Goal: Task Accomplishment & Management: Use online tool/utility

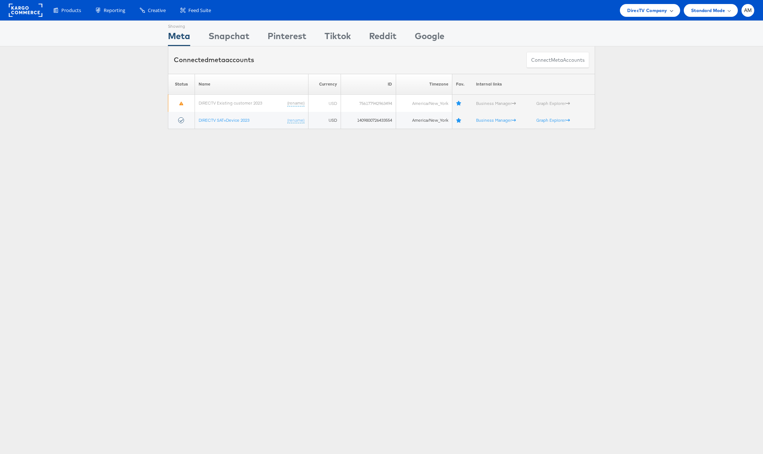
click at [643, 8] on span "DirecTV Company" at bounding box center [647, 11] width 40 height 8
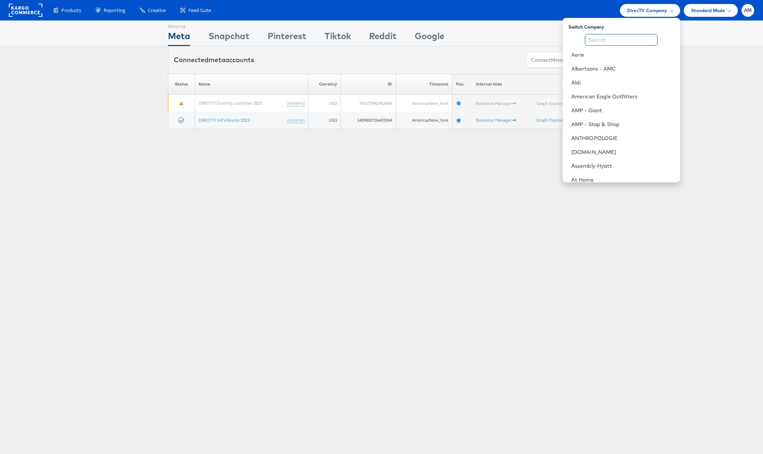
click at [630, 39] on input "text" at bounding box center [621, 40] width 73 height 12
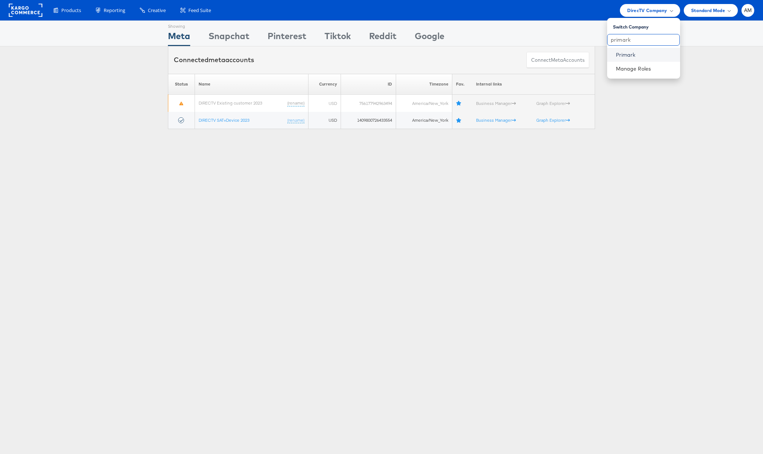
type input "primark"
click at [632, 58] on link "Primark" at bounding box center [645, 54] width 58 height 7
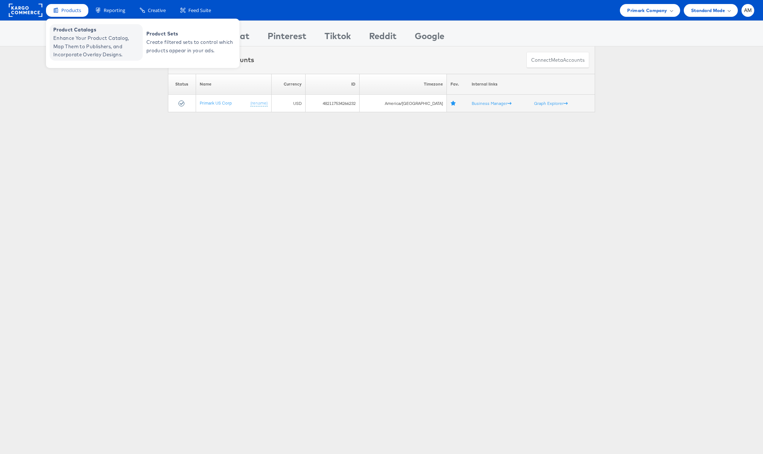
click at [75, 51] on span "Enhance Your Product Catalog, Map Them to Publishers, and Incorporate Overlay D…" at bounding box center [97, 46] width 88 height 25
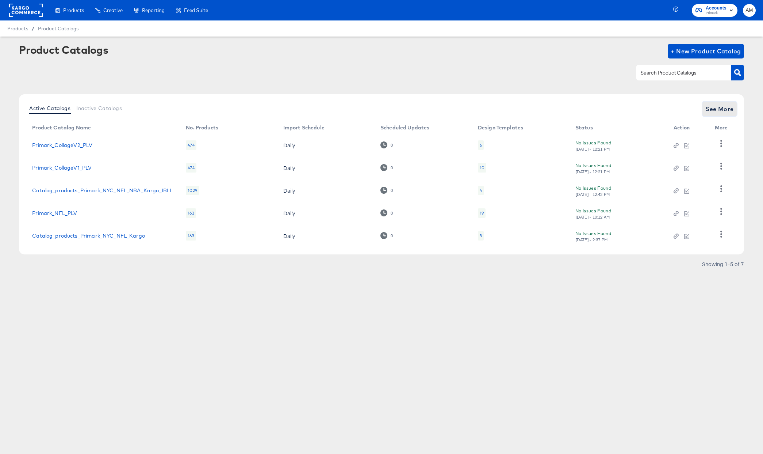
click at [727, 111] on span "See More" at bounding box center [720, 109] width 28 height 10
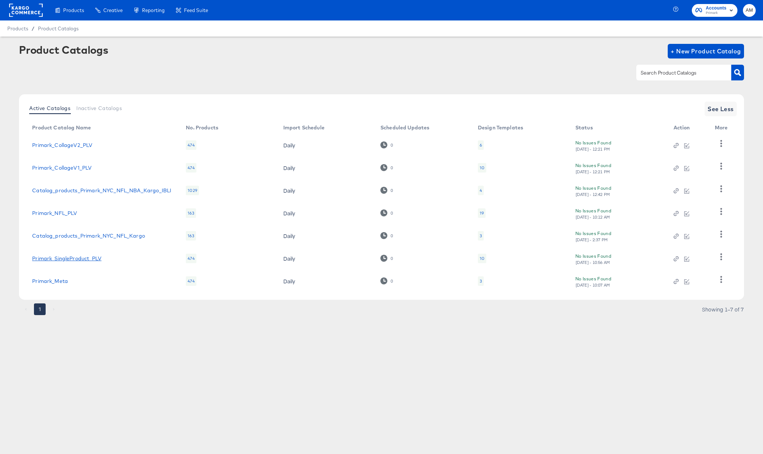
click at [79, 258] on link "Primark_SingleProduct_PLV" at bounding box center [66, 258] width 69 height 6
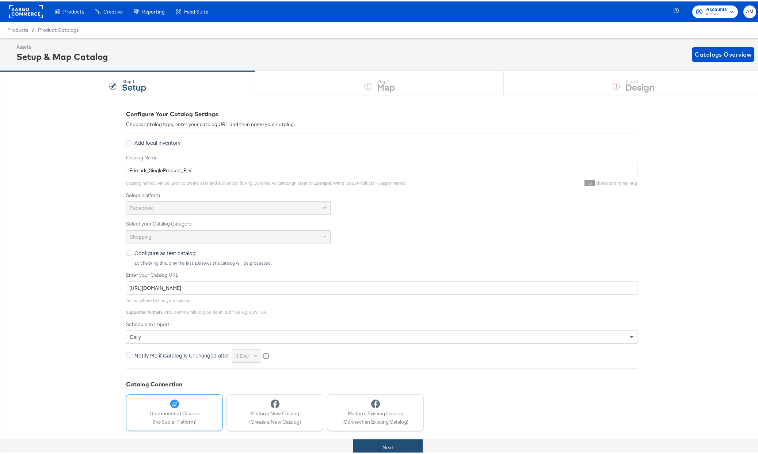
click at [390, 446] on button "Next" at bounding box center [388, 446] width 70 height 16
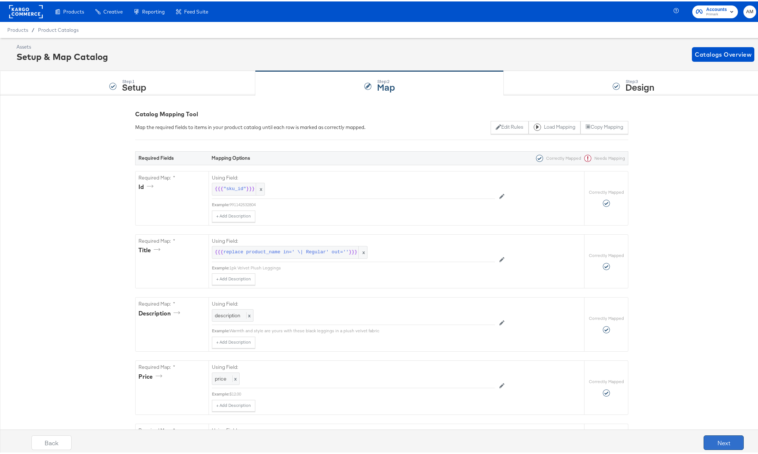
click at [717, 446] on button "Next" at bounding box center [723, 441] width 40 height 15
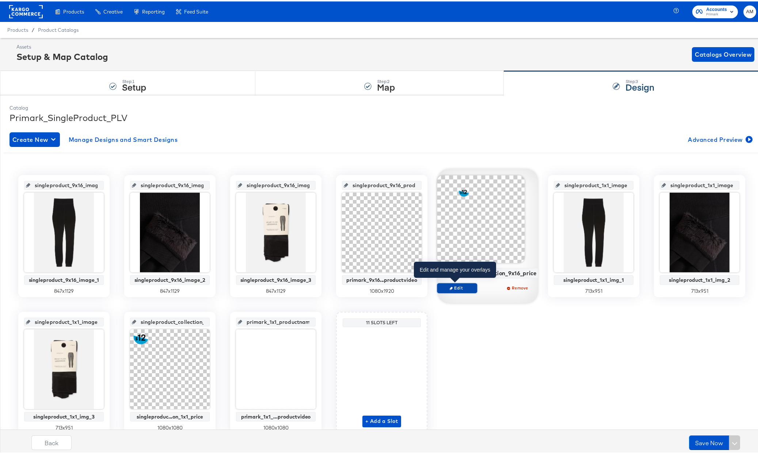
click at [461, 287] on span "Edit" at bounding box center [457, 285] width 34 height 5
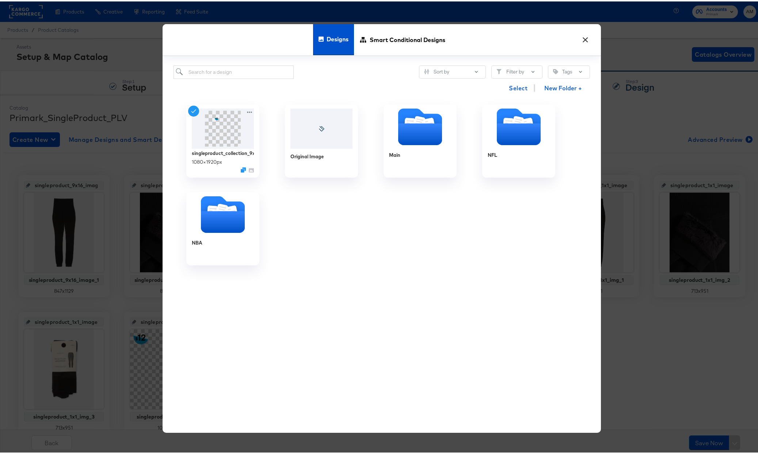
click at [584, 37] on button "×" at bounding box center [585, 36] width 13 height 13
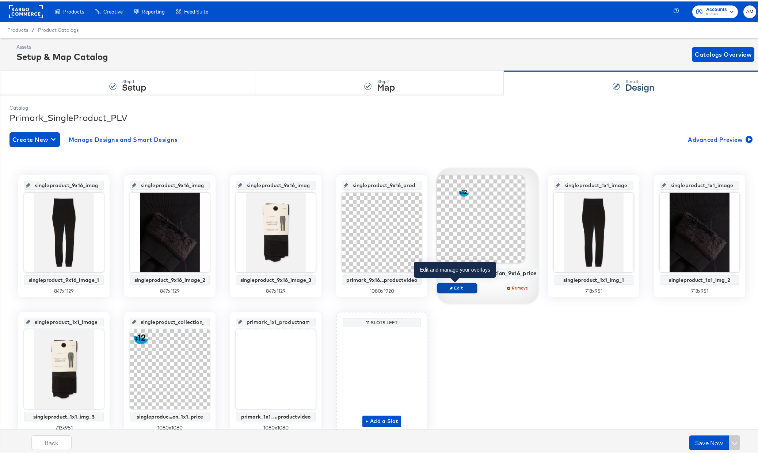
click at [459, 286] on span "Edit" at bounding box center [457, 285] width 34 height 5
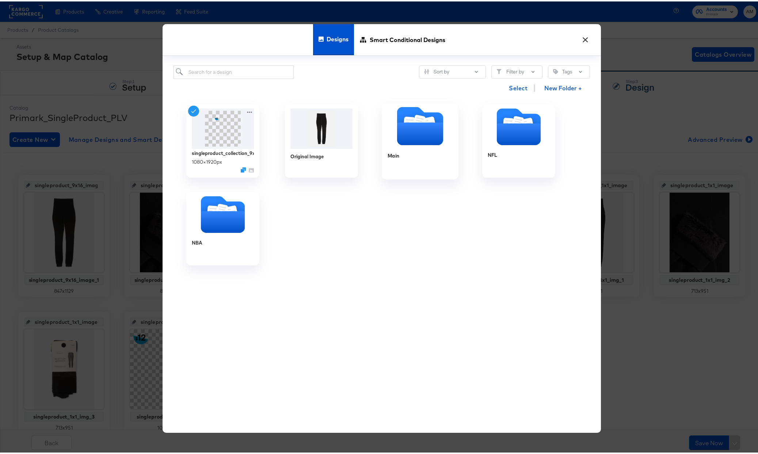
click at [410, 129] on icon "Folder" at bounding box center [420, 132] width 46 height 23
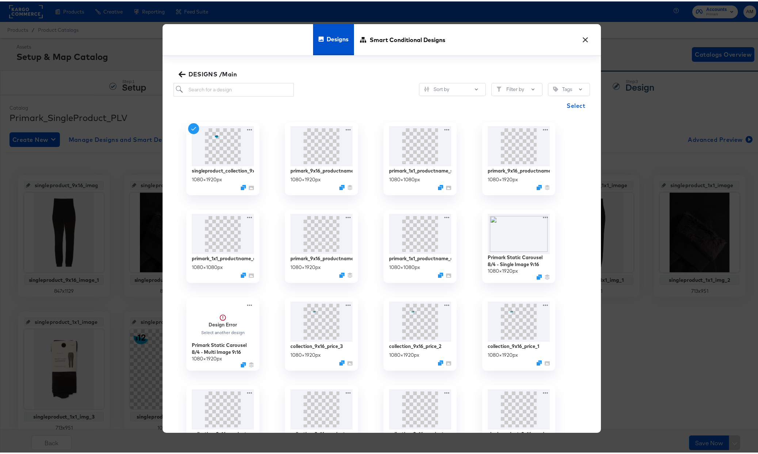
scroll to position [133, 0]
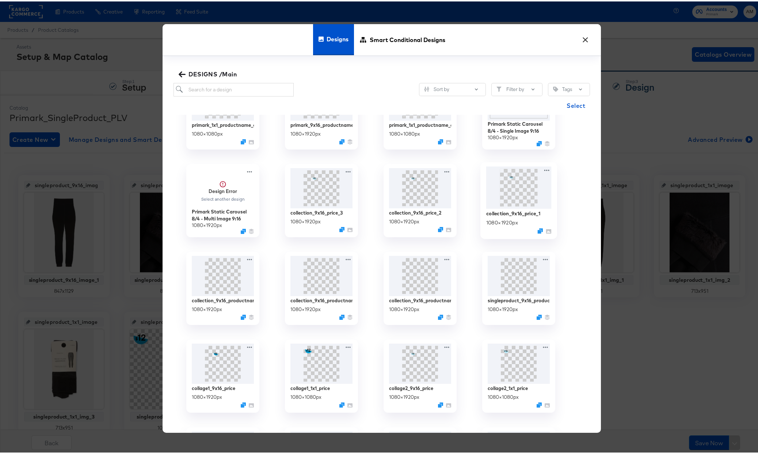
click at [502, 190] on img at bounding box center [518, 186] width 65 height 42
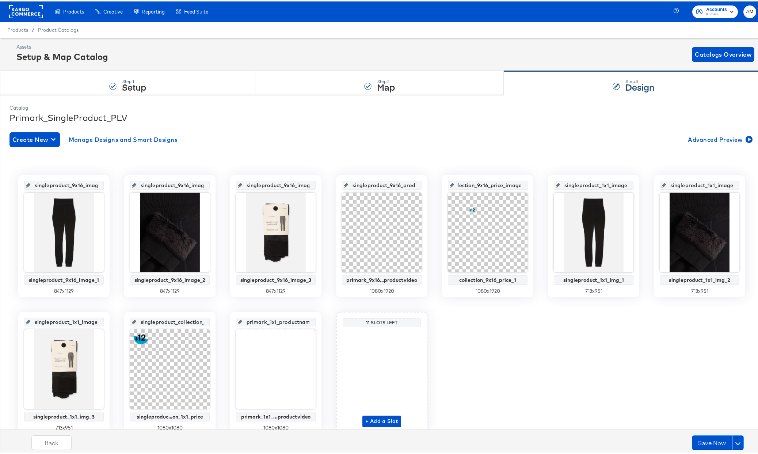
scroll to position [0, 50]
drag, startPoint x: 481, startPoint y: 183, endPoint x: 533, endPoint y: 185, distance: 51.9
click at [533, 185] on div "singleproduct_9x16_image_1 singleproduct_9x16_image_1 847 x 1129 singleproduct_…" at bounding box center [381, 302] width 755 height 259
click at [475, 184] on input "singleproduct_collection_9x16_price_image" at bounding box center [490, 181] width 72 height 20
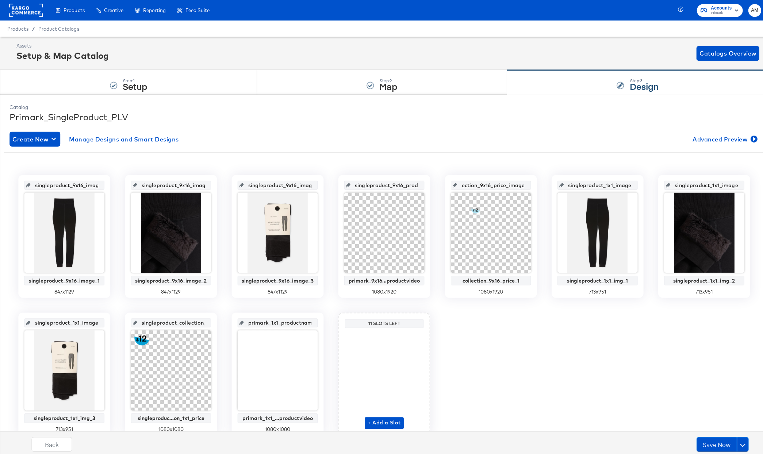
scroll to position [0, 0]
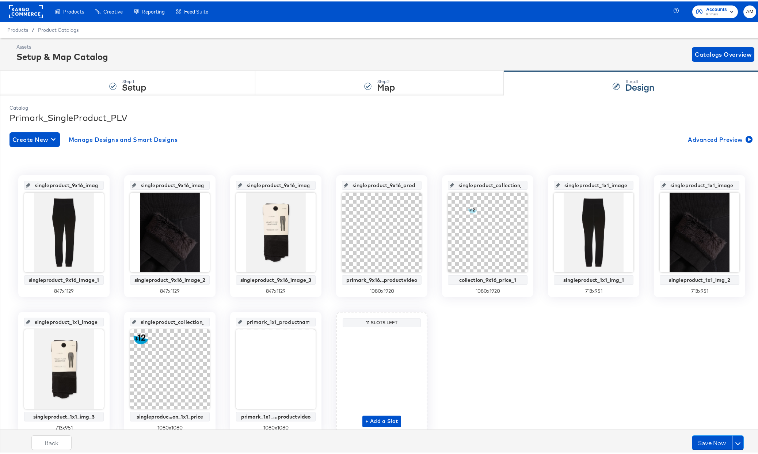
drag, startPoint x: 465, startPoint y: 182, endPoint x: 443, endPoint y: 182, distance: 22.3
click at [443, 182] on div "singleproduct_collection_9x16_price_image collection_9x16_price_1 1080 x 1920" at bounding box center [487, 234] width 91 height 122
click at [701, 443] on button "Save Now" at bounding box center [712, 441] width 40 height 15
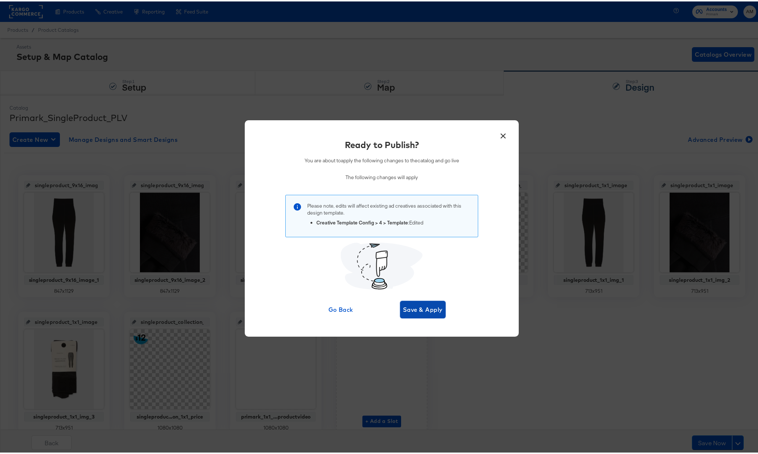
click at [420, 309] on span "Save & Apply" at bounding box center [423, 308] width 40 height 10
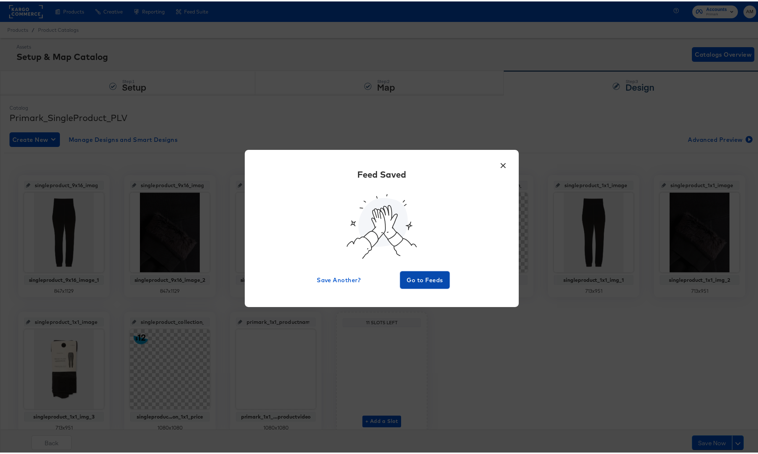
drag, startPoint x: 424, startPoint y: 280, endPoint x: 422, endPoint y: 276, distance: 3.8
click at [424, 280] on span "Go to Feeds" at bounding box center [425, 278] width 44 height 10
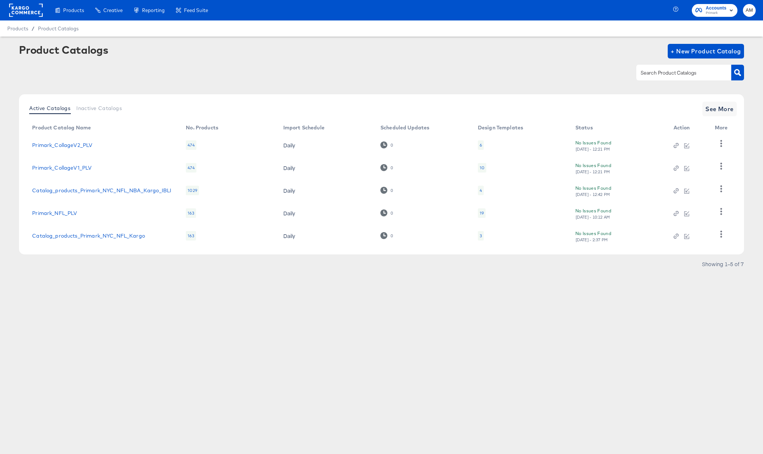
click at [27, 8] on rect at bounding box center [26, 10] width 34 height 13
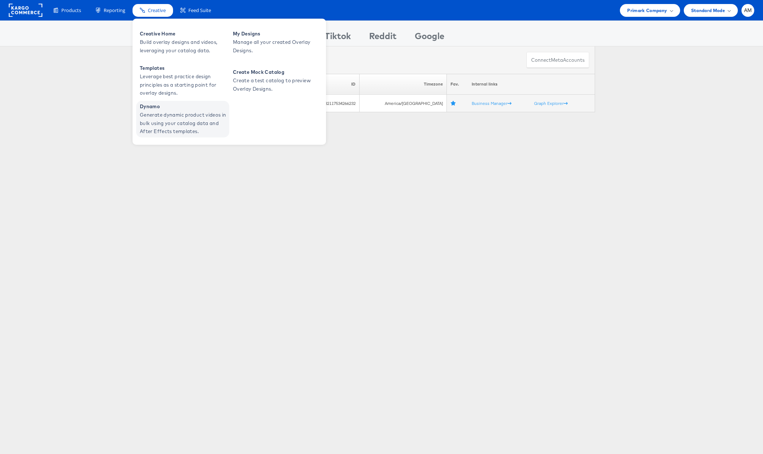
click at [183, 119] on span "Generate dynamic product videos in bulk using your catalog data and After Effec…" at bounding box center [184, 123] width 88 height 25
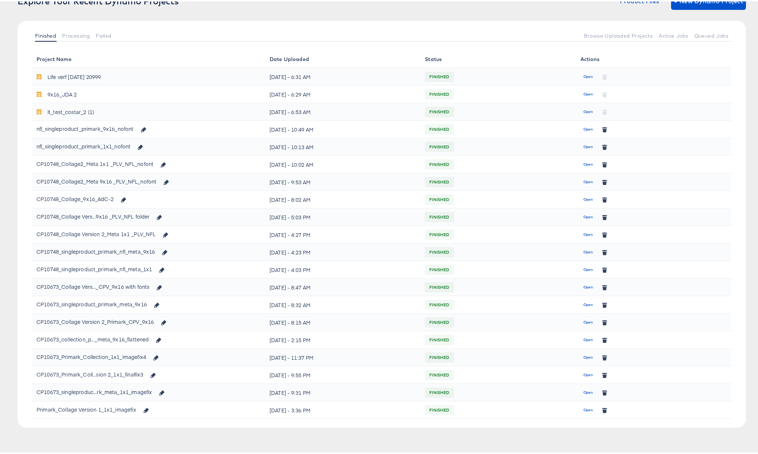
scroll to position [64, 0]
click at [115, 391] on div "CP10673_singleproduc...rk_meta_1x1_imagefix" at bounding box center [94, 390] width 115 height 12
click at [584, 389] on span "Open" at bounding box center [588, 390] width 10 height 7
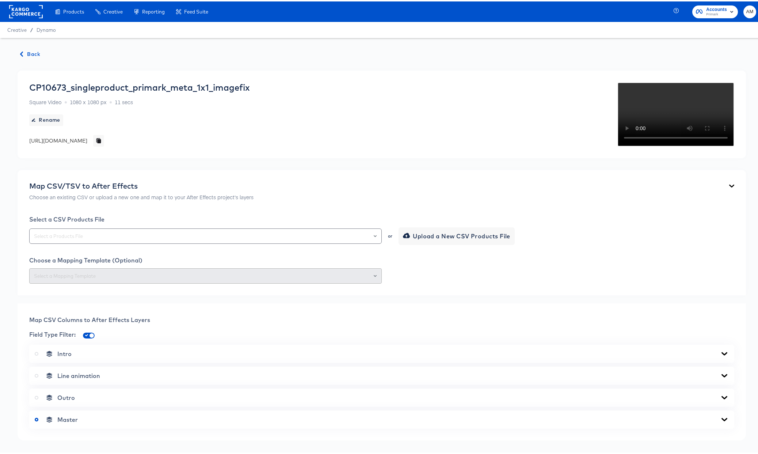
click at [30, 53] on span "Back" at bounding box center [30, 52] width 20 height 9
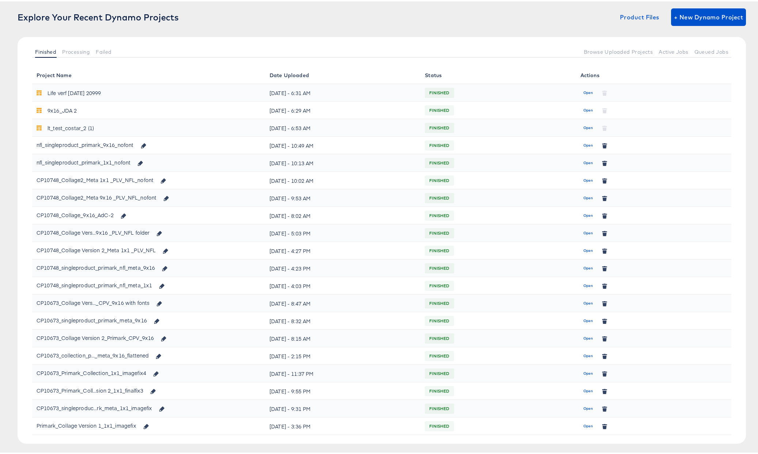
scroll to position [64, 0]
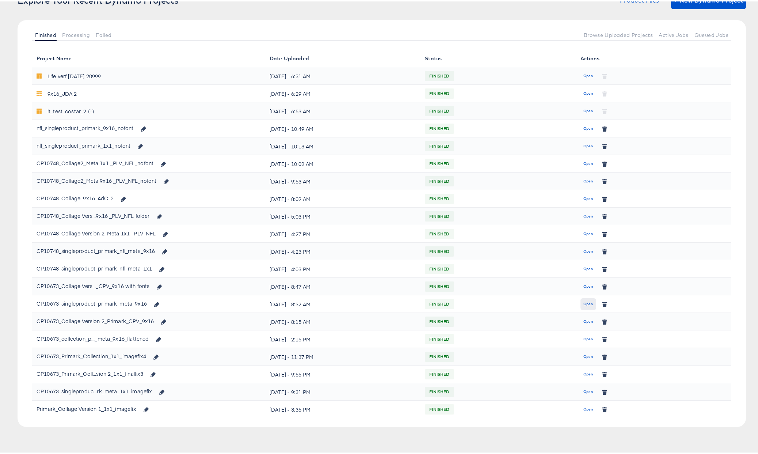
click at [585, 303] on span "Open" at bounding box center [588, 302] width 10 height 7
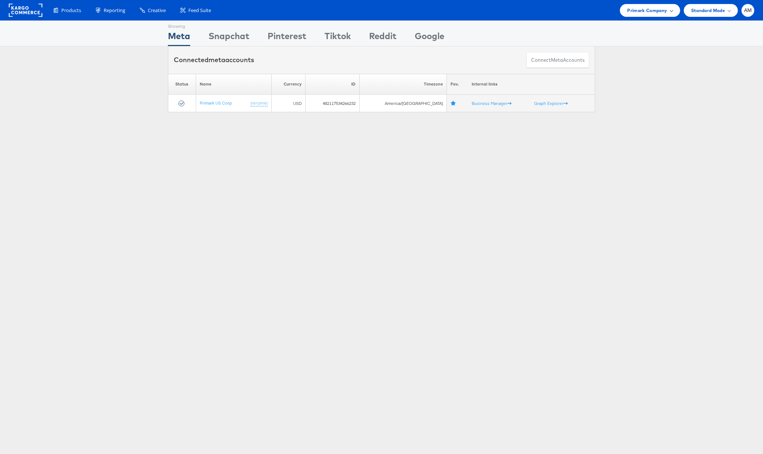
click at [635, 9] on span "Primark Company" at bounding box center [647, 11] width 40 height 8
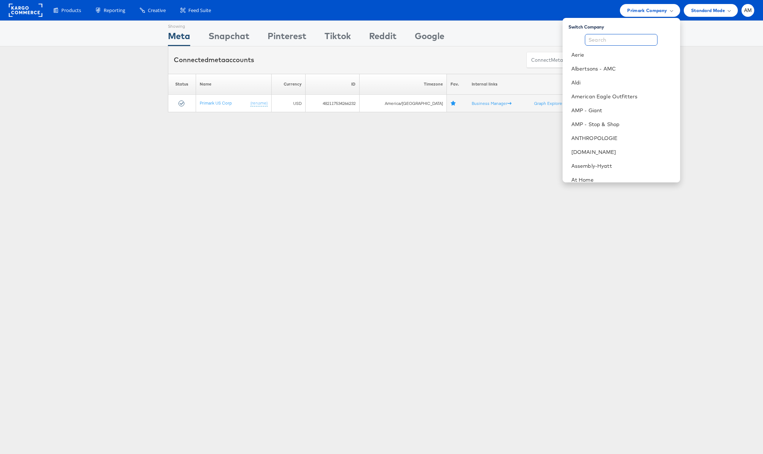
click at [611, 44] on input "text" at bounding box center [621, 40] width 73 height 12
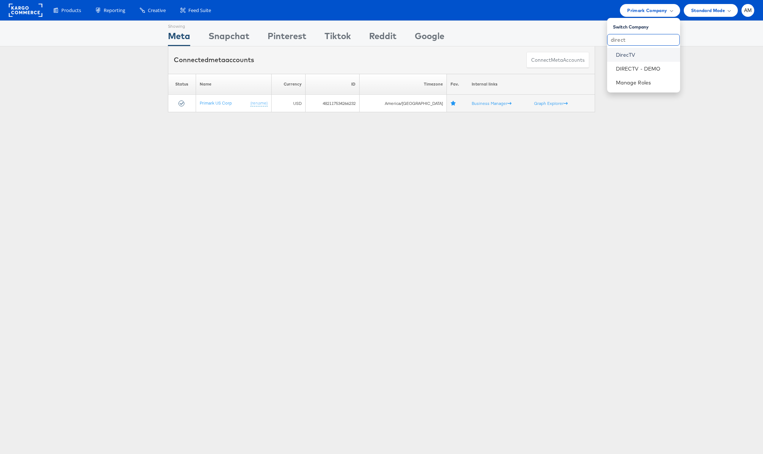
type input "direct"
click at [626, 55] on link "DirecTV" at bounding box center [645, 54] width 58 height 7
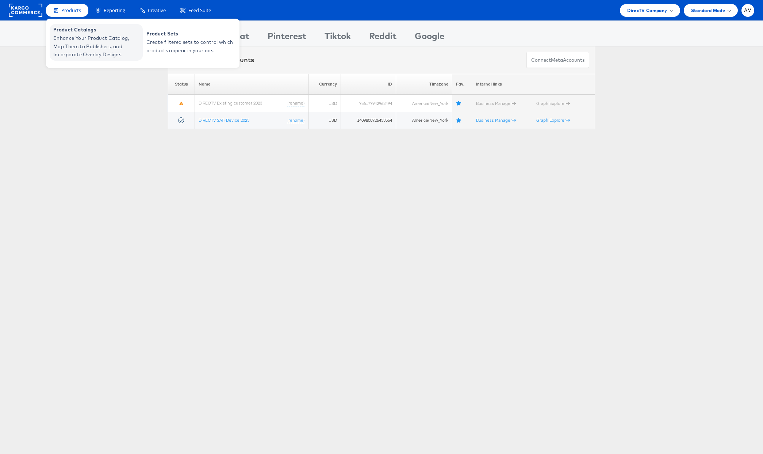
click at [78, 46] on span "Enhance Your Product Catalog, Map Them to Publishers, and Incorporate Overlay D…" at bounding box center [97, 46] width 88 height 25
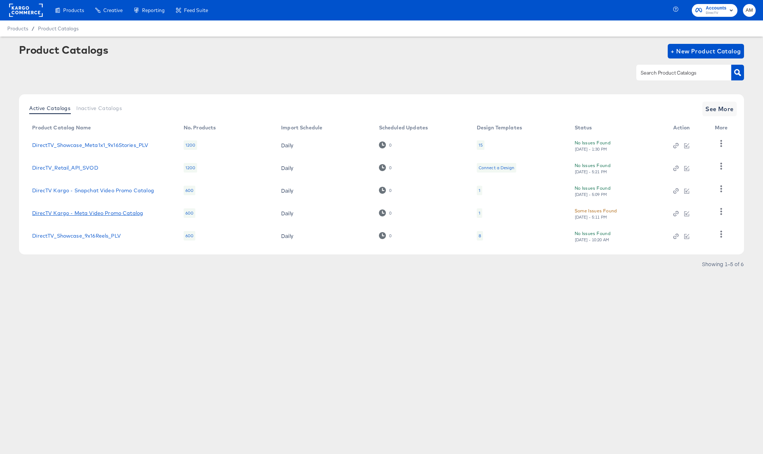
click at [138, 213] on link "DirecTV Kargo - Meta Video Promo Catalog" at bounding box center [87, 213] width 111 height 6
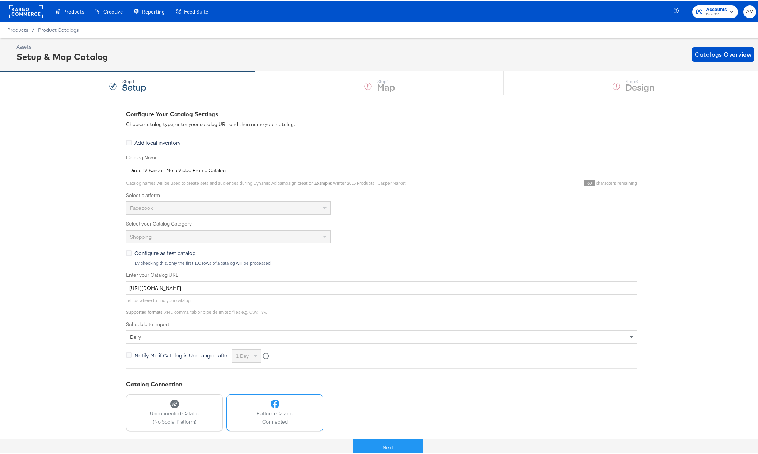
scroll to position [93, 0]
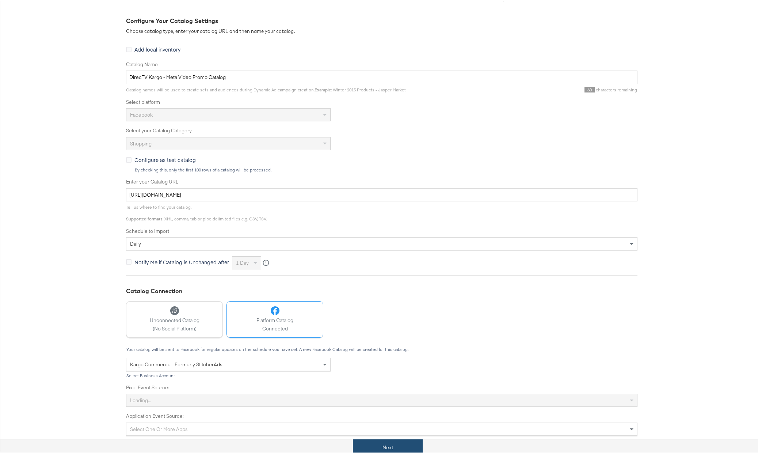
click at [395, 445] on button "Next" at bounding box center [388, 446] width 70 height 16
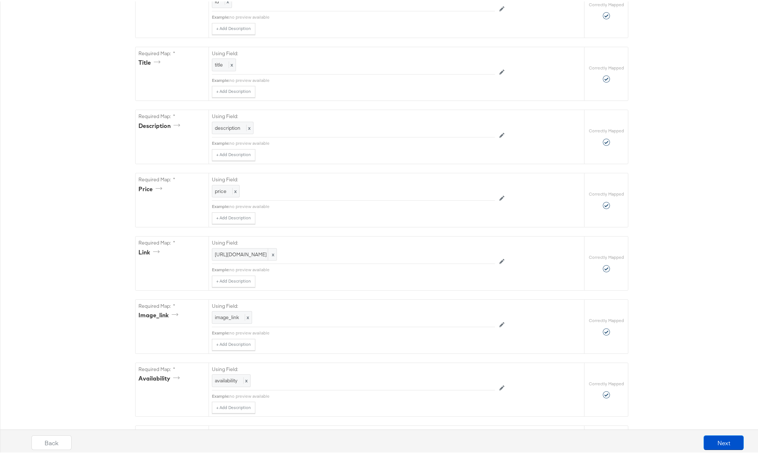
scroll to position [370, 0]
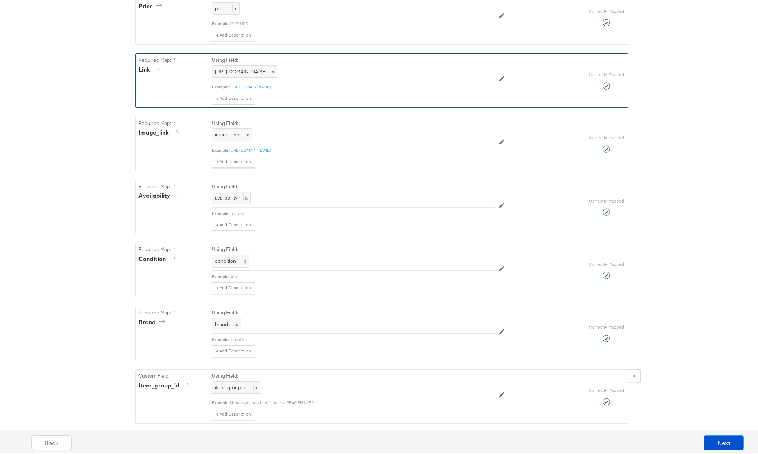
drag, startPoint x: 340, startPoint y: 84, endPoint x: 199, endPoint y: 68, distance: 141.9
click at [199, 68] on div "Required Map: * link Using Field: [URL][DOMAIN_NAME] x Example: [URL][DOMAIN_NA…" at bounding box center [360, 79] width 449 height 54
click at [274, 74] on span "https://ad.doubleclick.net/ddm/trackclk/N1799550.3958212PMPRECISIONFACEB/B33808…" at bounding box center [244, 70] width 59 height 7
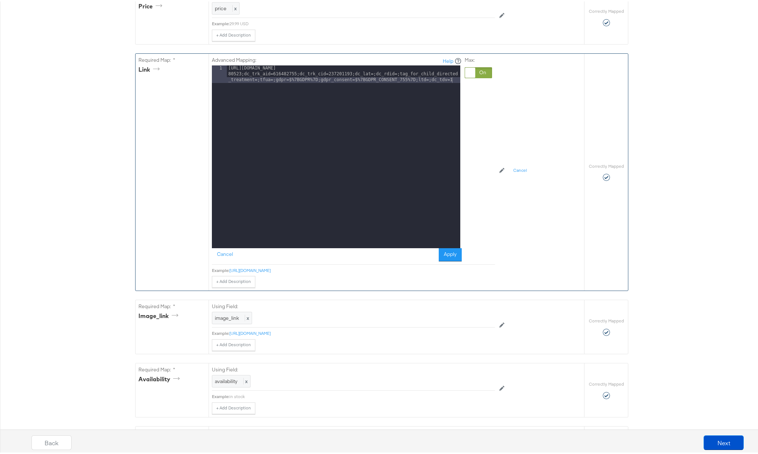
click at [449, 81] on div "https://ad.doubleclick.net/ddm/trackclk/N1799550.3958212PMPRECISIONFACEB/B33808…" at bounding box center [343, 173] width 233 height 218
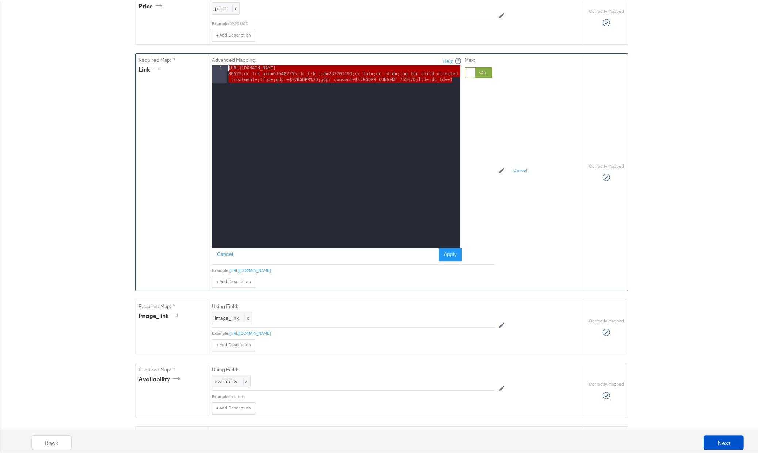
drag, startPoint x: 402, startPoint y: 77, endPoint x: 213, endPoint y: 65, distance: 189.3
click at [213, 65] on div "1 https://ad.doubleclick.net/ddm/trackclk/N1799550.3958212PMPRECISIONFACEB/B338…" at bounding box center [336, 155] width 248 height 183
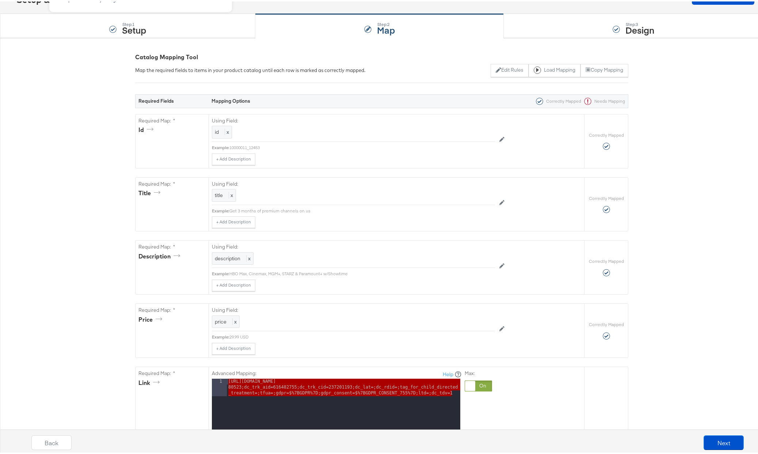
scroll to position [0, 0]
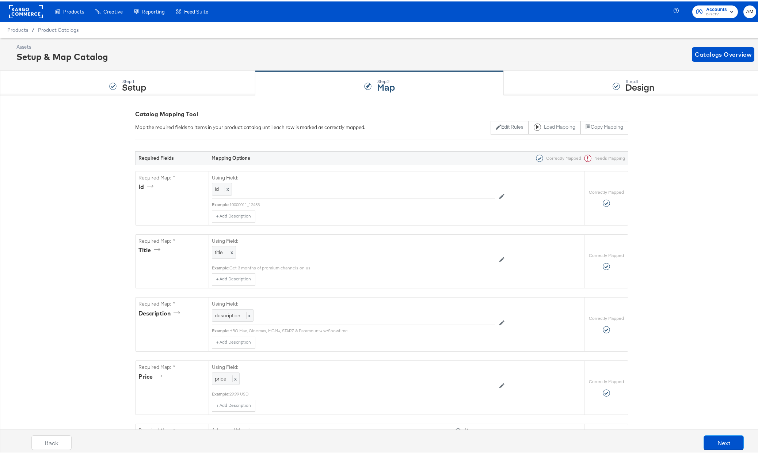
click at [19, 10] on rect at bounding box center [26, 10] width 34 height 13
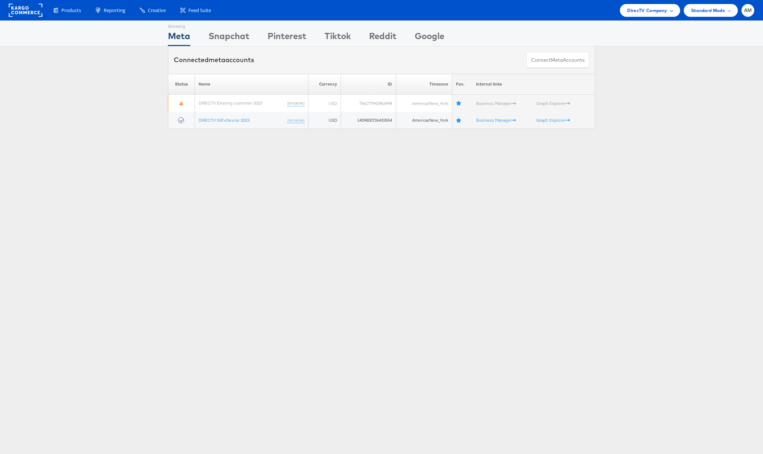
click at [639, 8] on span "DirecTV Company" at bounding box center [647, 11] width 40 height 8
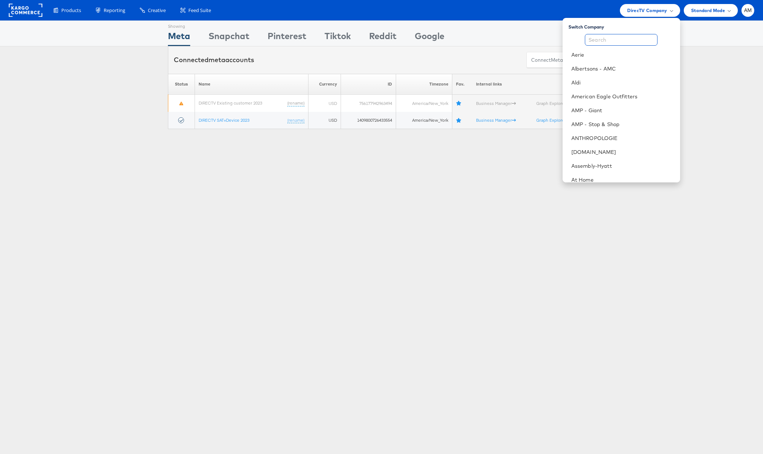
click at [625, 41] on input "text" at bounding box center [621, 40] width 73 height 12
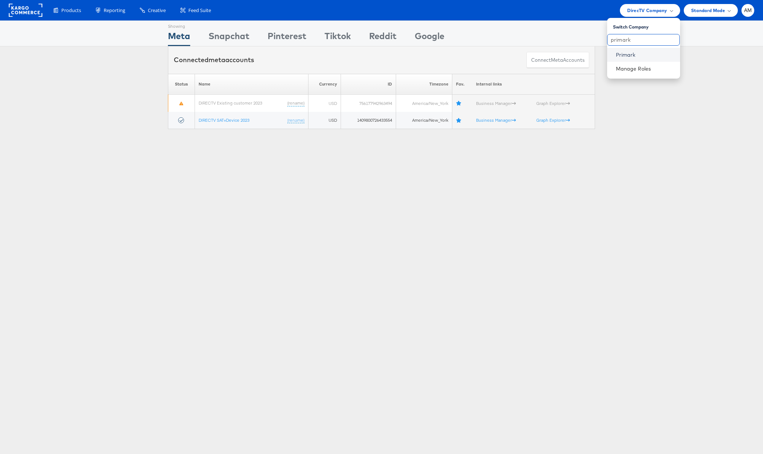
type input "primark"
click at [631, 53] on link "Primark" at bounding box center [645, 54] width 58 height 7
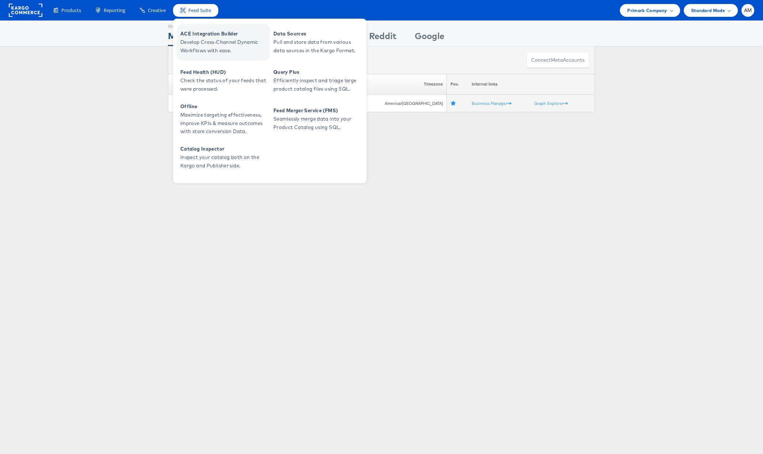
click at [203, 43] on span "Develop Cross-Channel Dynamic Workflows with ease." at bounding box center [224, 46] width 88 height 17
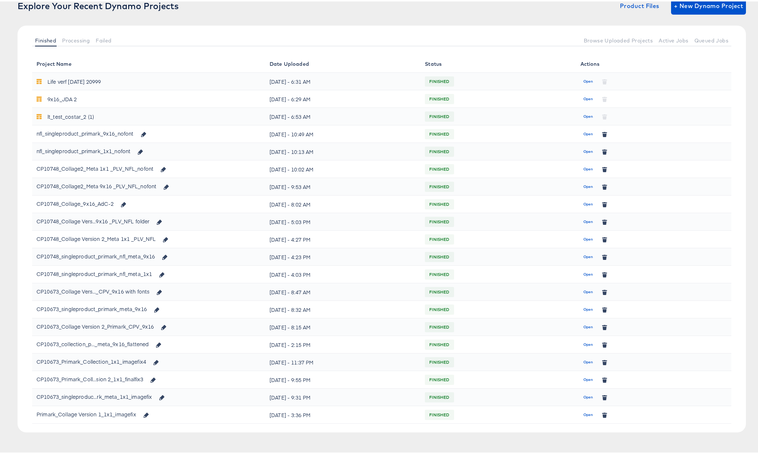
scroll to position [64, 0]
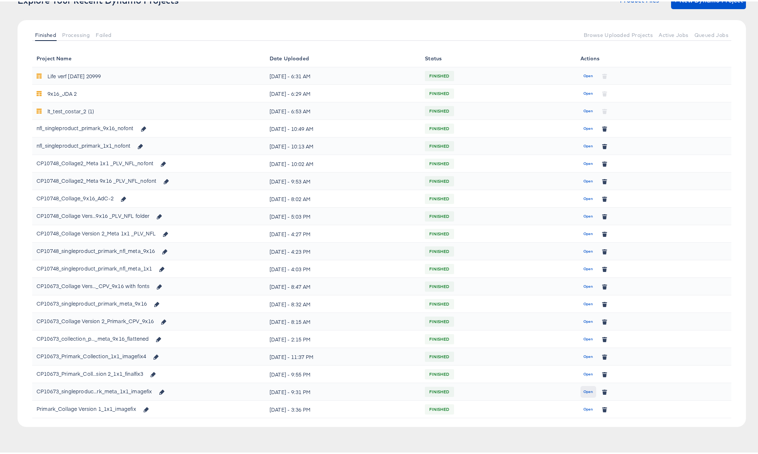
click at [584, 390] on span "Open" at bounding box center [588, 390] width 10 height 7
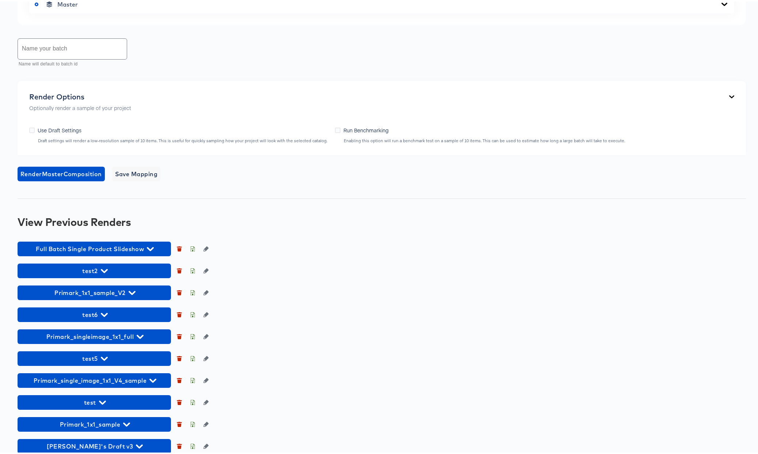
scroll to position [477, 0]
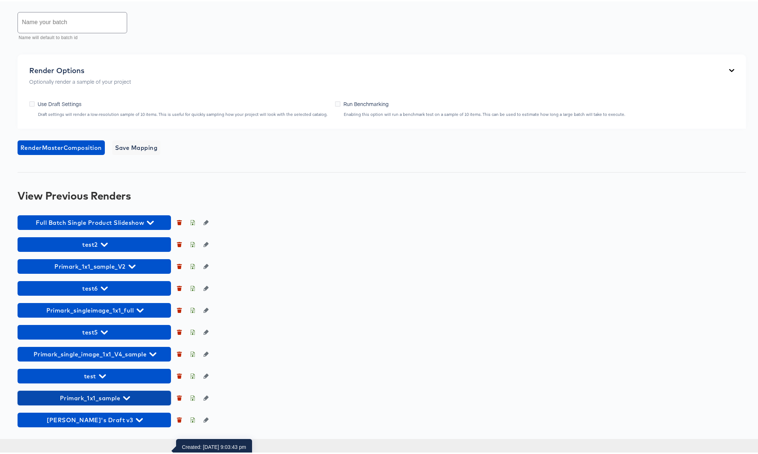
click at [128, 400] on icon "button" at bounding box center [126, 396] width 7 height 7
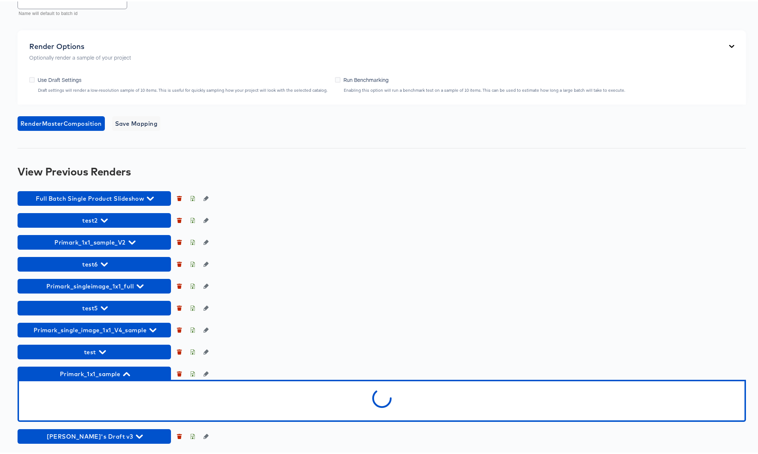
scroll to position [518, 0]
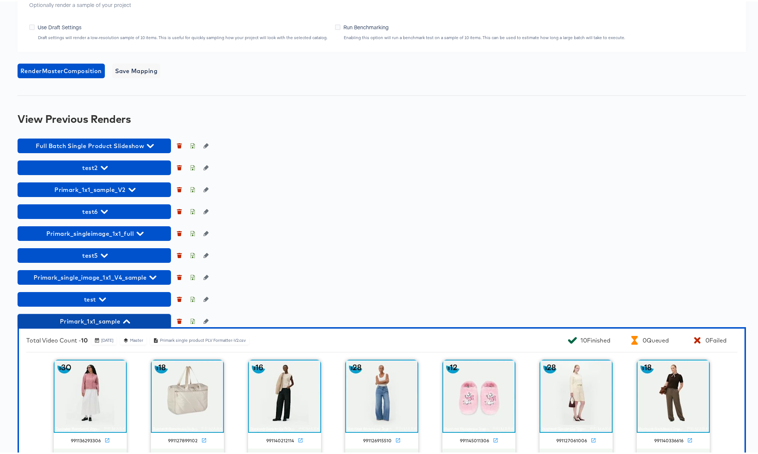
click at [125, 322] on icon "button" at bounding box center [126, 320] width 7 height 4
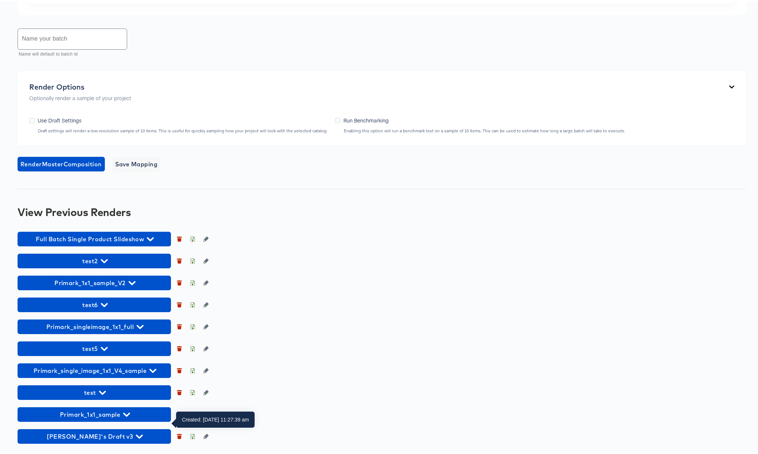
scroll to position [477, 0]
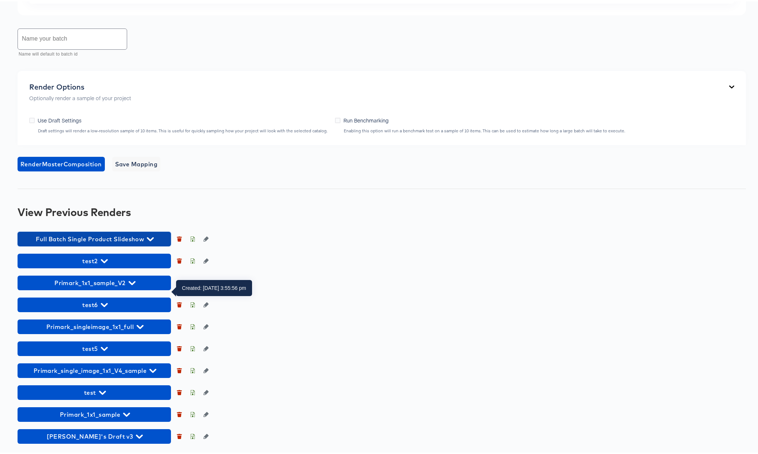
click at [149, 236] on icon "button" at bounding box center [150, 237] width 7 height 7
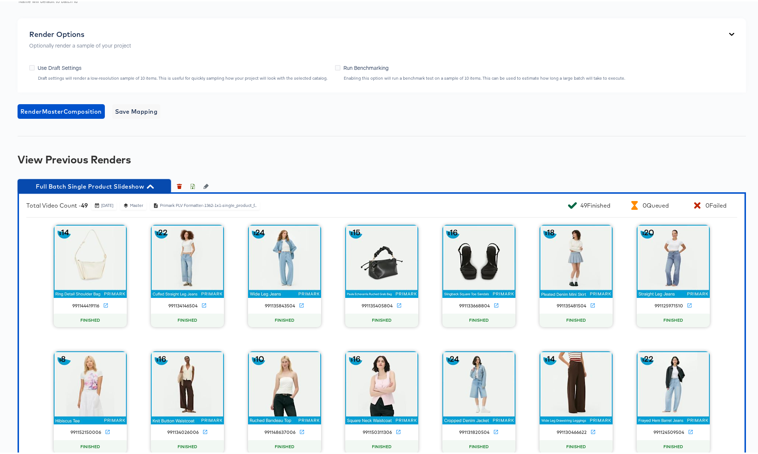
click at [151, 187] on icon "button" at bounding box center [150, 185] width 7 height 4
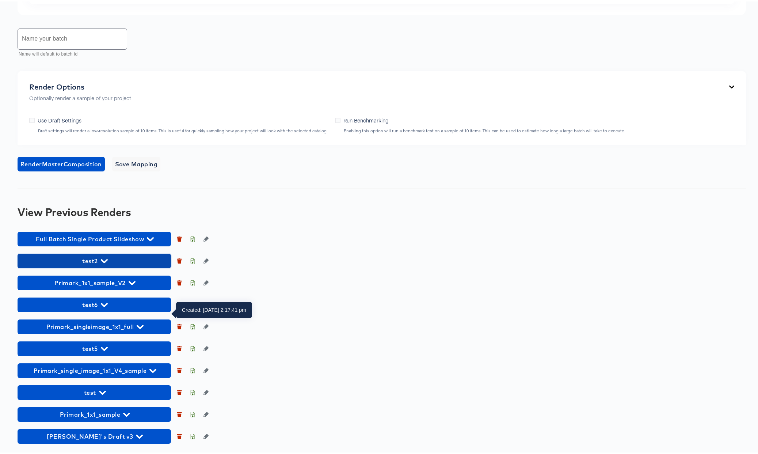
click at [104, 258] on icon "button" at bounding box center [104, 259] width 7 height 7
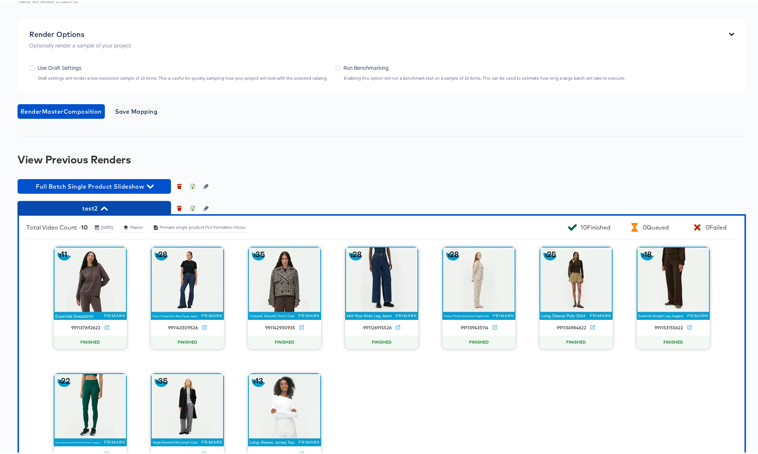
click at [104, 209] on icon "button" at bounding box center [104, 207] width 7 height 4
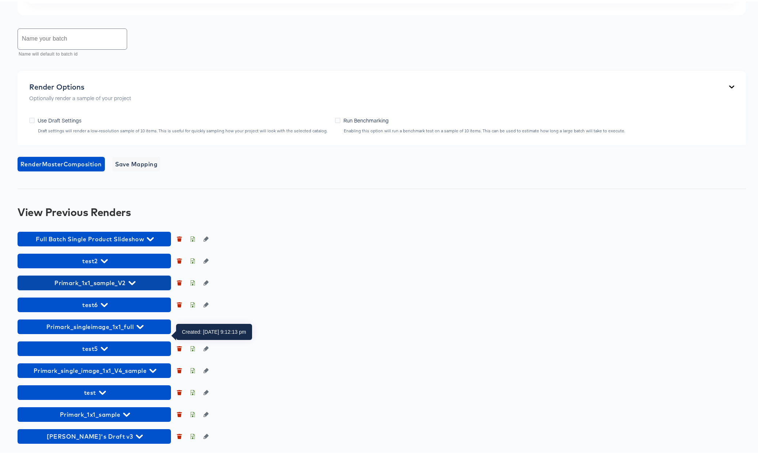
click at [131, 280] on icon "button" at bounding box center [132, 281] width 7 height 7
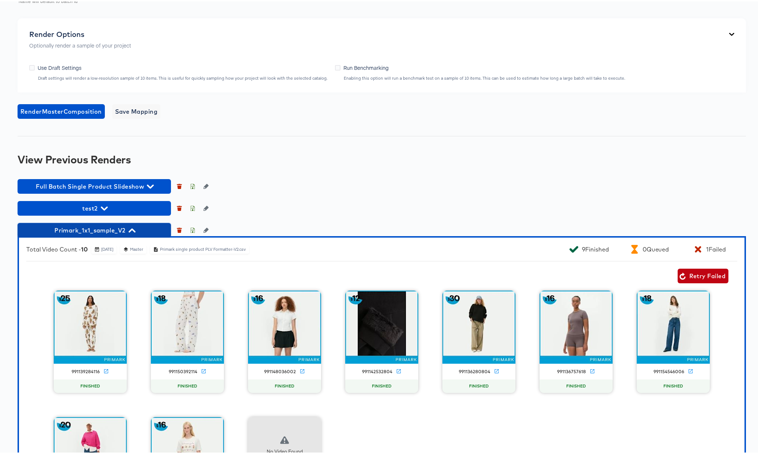
click at [131, 231] on icon "button" at bounding box center [132, 229] width 7 height 4
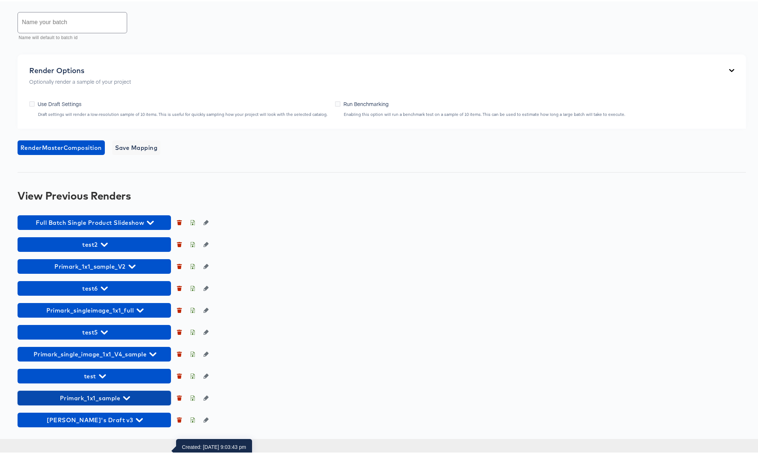
click at [123, 400] on icon "button" at bounding box center [126, 396] width 7 height 7
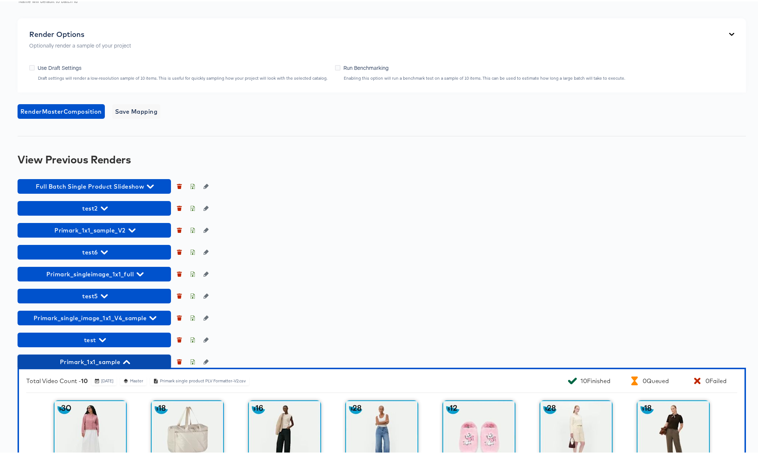
click at [127, 362] on icon "button" at bounding box center [126, 360] width 7 height 4
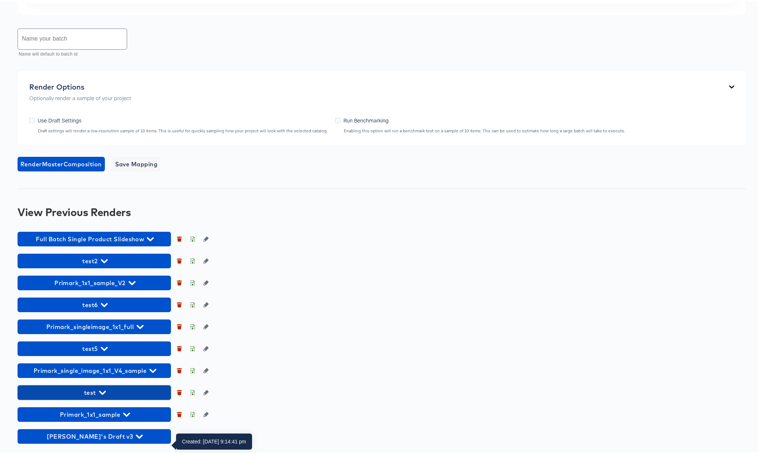
click at [101, 391] on icon "button" at bounding box center [102, 391] width 7 height 4
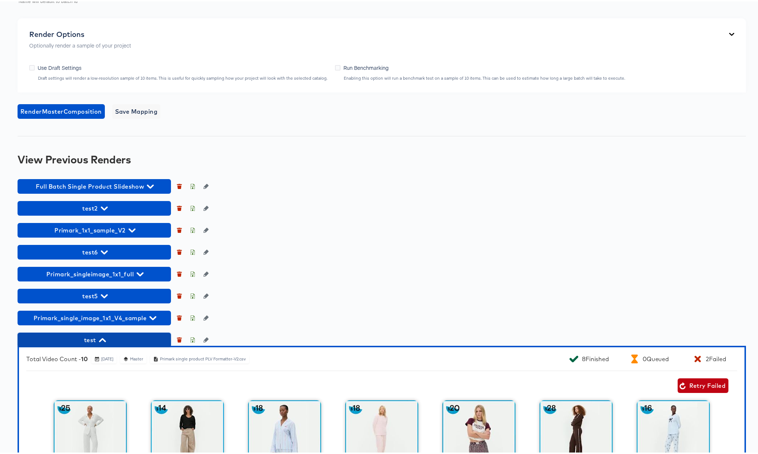
click at [102, 340] on icon "button" at bounding box center [102, 338] width 7 height 4
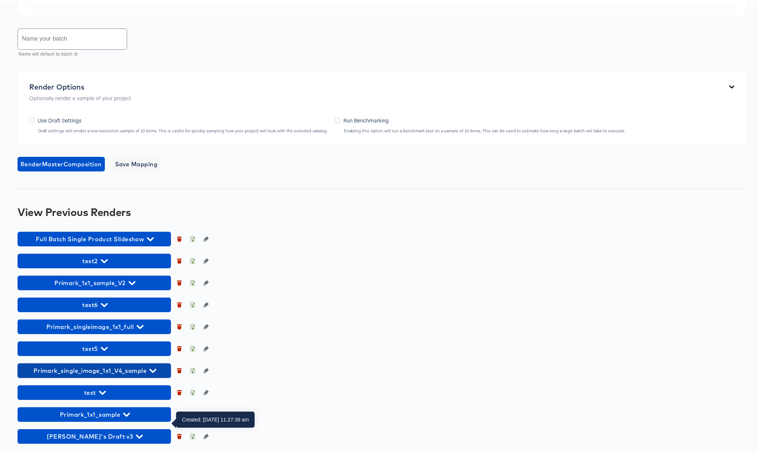
click at [153, 370] on icon "button" at bounding box center [152, 369] width 7 height 4
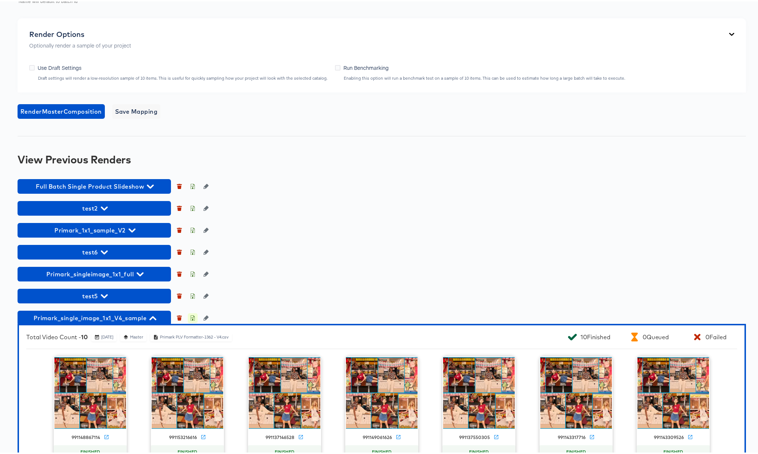
click at [191, 319] on icon "button" at bounding box center [192, 316] width 5 height 5
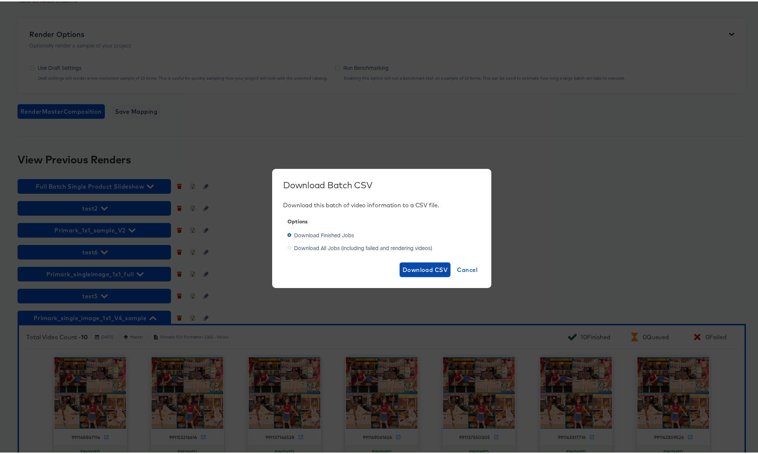
click at [415, 270] on span "Download CSV" at bounding box center [425, 268] width 45 height 10
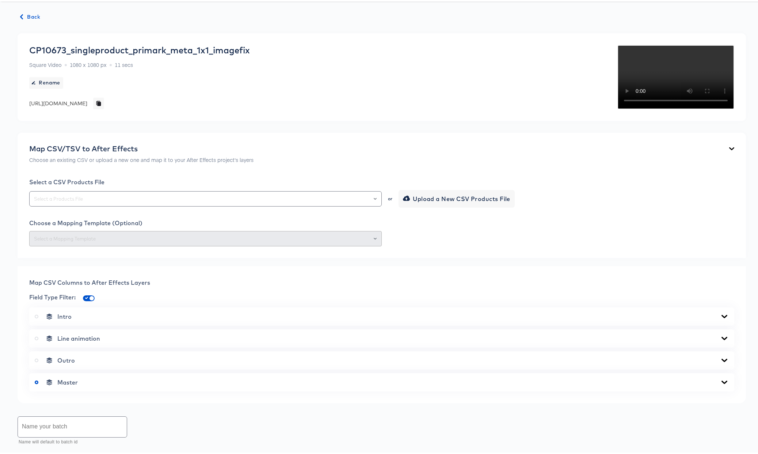
scroll to position [0, 0]
